Goal: Information Seeking & Learning: Check status

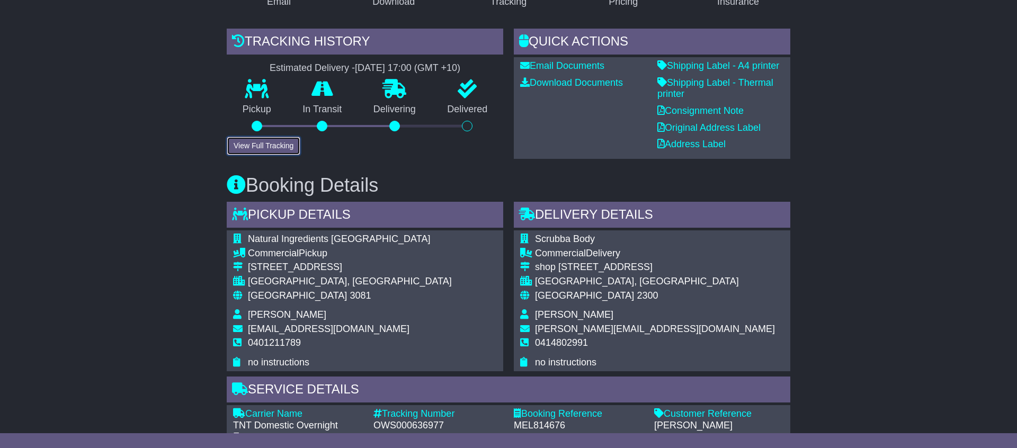
drag, startPoint x: 240, startPoint y: 147, endPoint x: 197, endPoint y: 149, distance: 44.0
click at [240, 147] on button "View Full Tracking" at bounding box center [264, 146] width 74 height 19
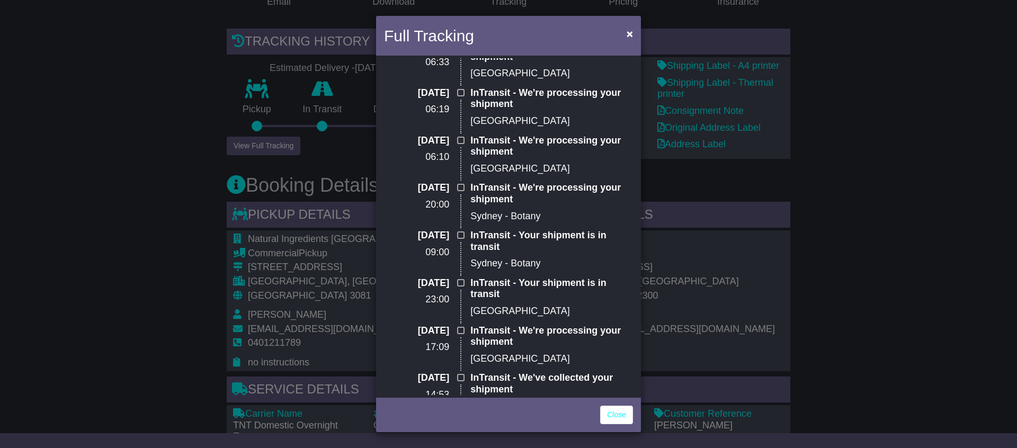
scroll to position [191, 0]
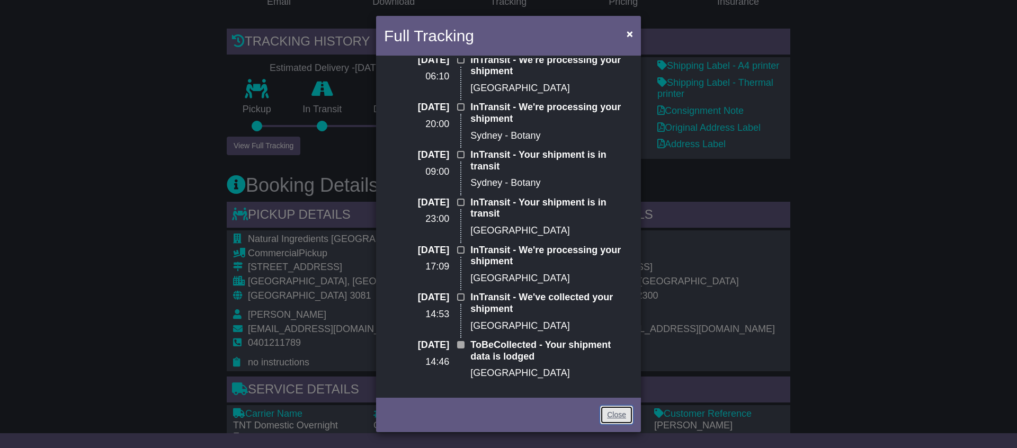
click at [610, 408] on link "Close" at bounding box center [616, 415] width 33 height 19
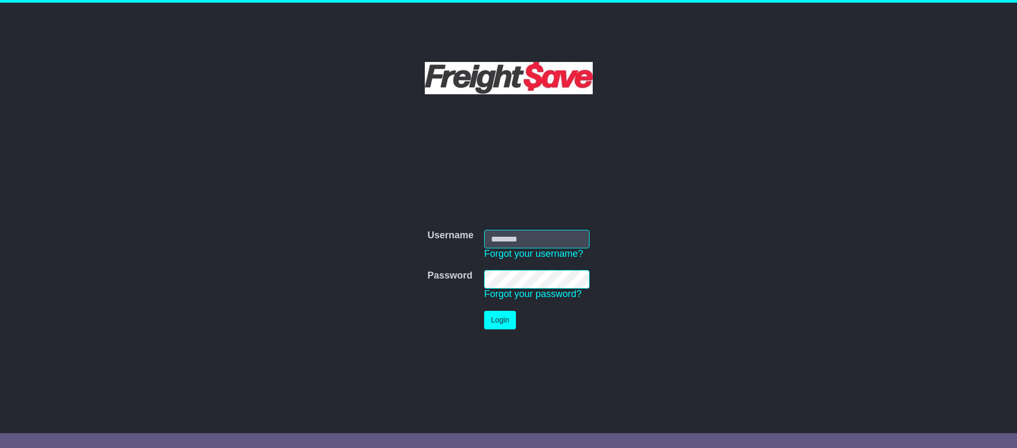
type input "**********"
click at [507, 317] on button "Login" at bounding box center [500, 320] width 32 height 19
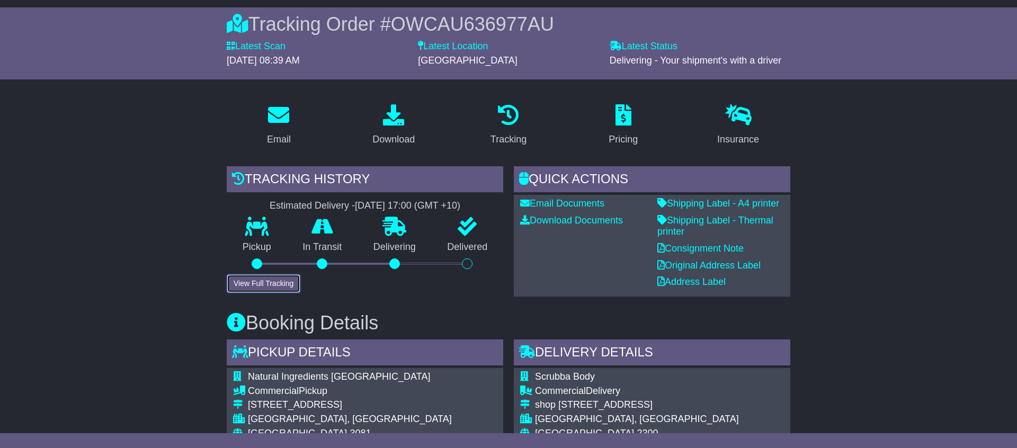
click at [254, 283] on button "View Full Tracking" at bounding box center [264, 283] width 74 height 19
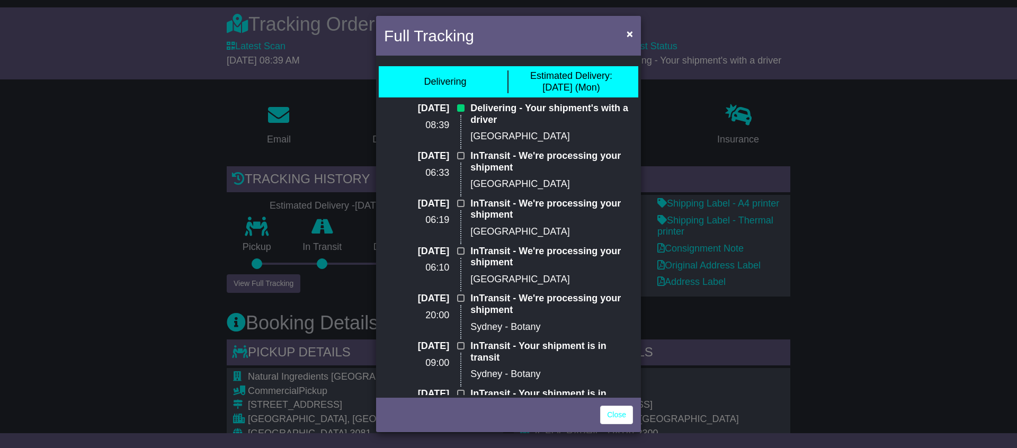
scroll to position [86, 0]
drag, startPoint x: 541, startPoint y: 123, endPoint x: 549, endPoint y: 110, distance: 15.3
click at [537, 107] on p "Delivering - Your shipment's with a driver" at bounding box center [551, 114] width 163 height 23
click at [557, 111] on p "Delivering - Your shipment's with a driver" at bounding box center [551, 114] width 163 height 23
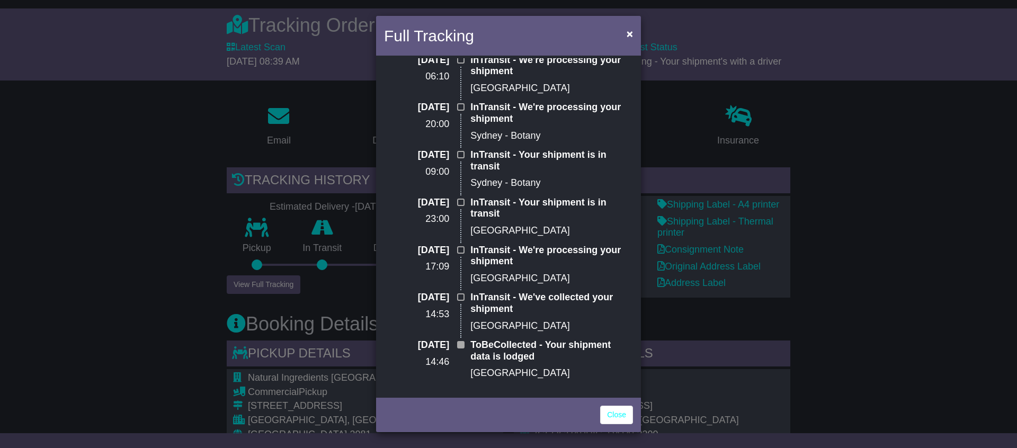
scroll to position [0, 0]
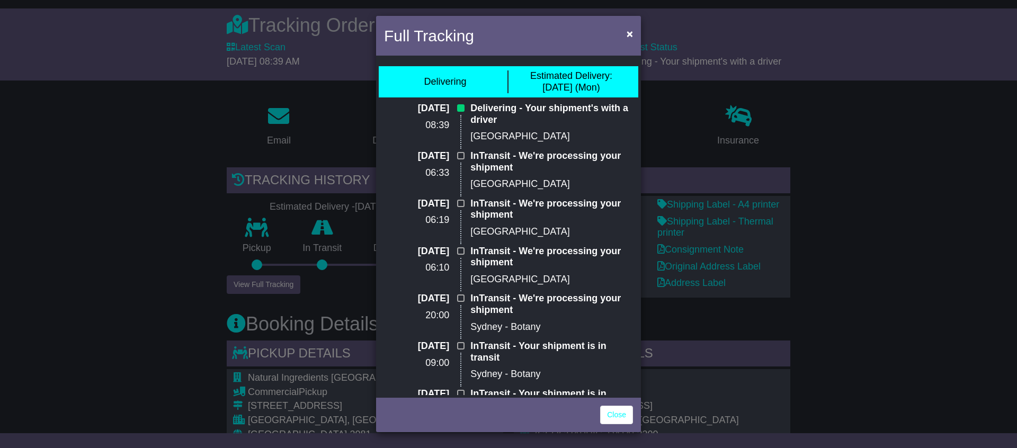
click at [912, 266] on div "Full Tracking × Delivering Estimated Delivery: 25 Aug (Mon) 25 Aug 2025 08:39 D…" at bounding box center [508, 224] width 1017 height 448
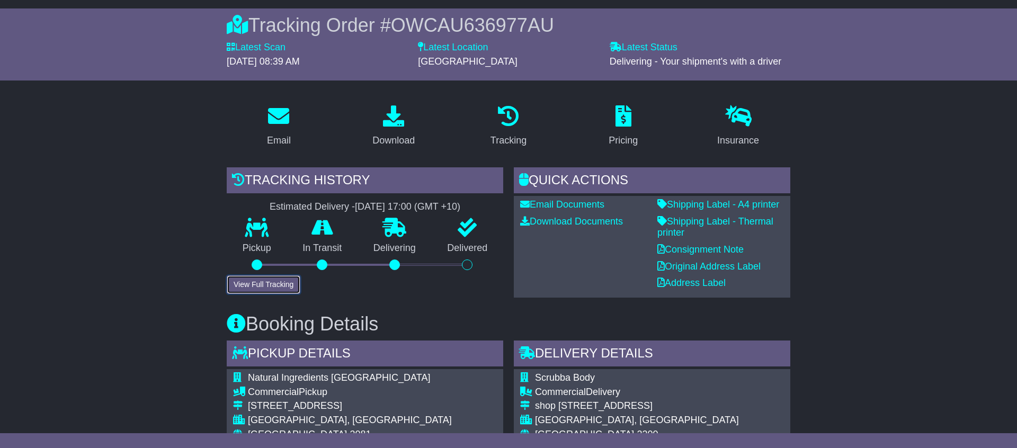
click at [263, 290] on button "View Full Tracking" at bounding box center [264, 284] width 74 height 19
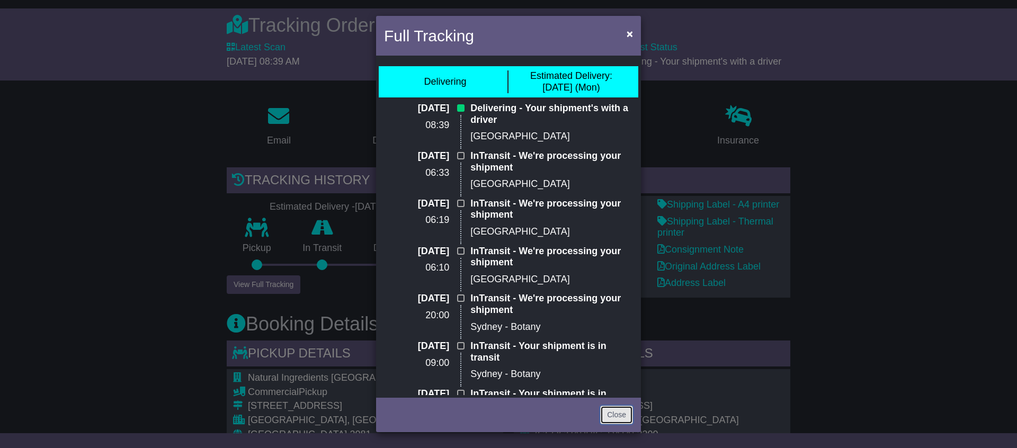
click at [608, 406] on link "Close" at bounding box center [616, 415] width 33 height 19
